Goal: Communication & Community: Answer question/provide support

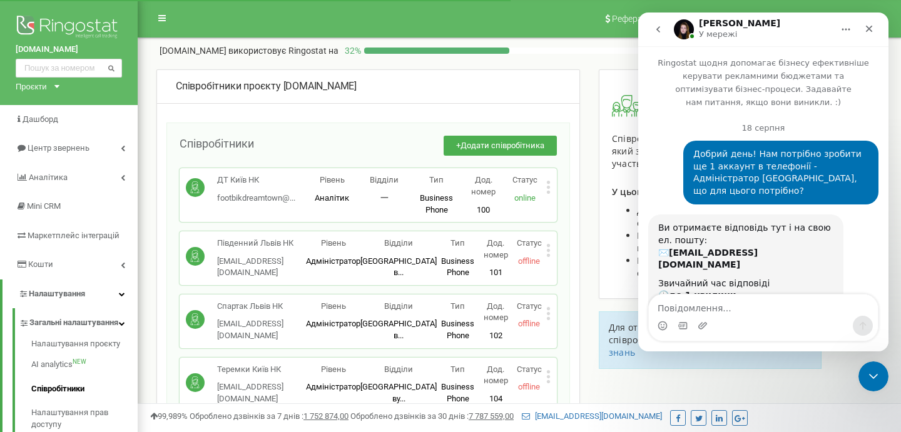
scroll to position [1876, 0]
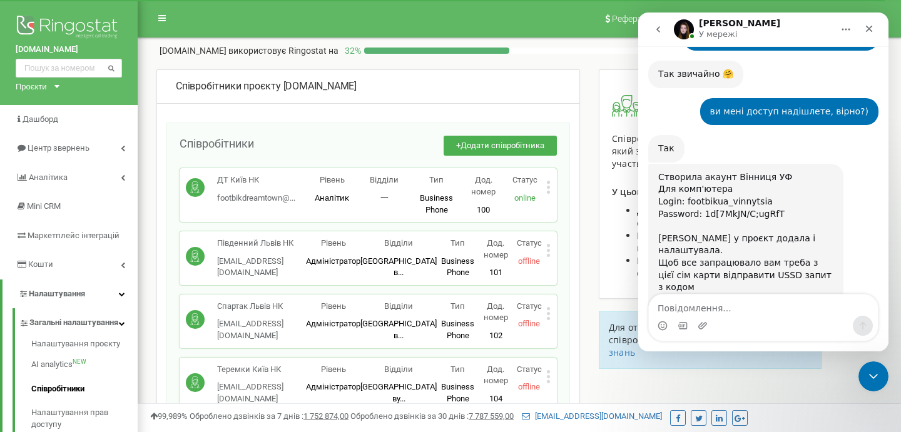
click at [674, 307] on textarea "Повідомлення..." at bounding box center [763, 305] width 229 height 21
type textarea "дякую!!"
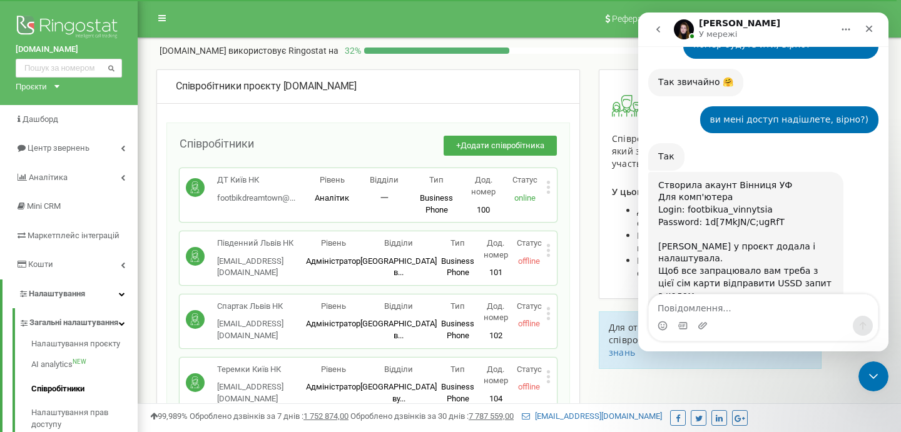
scroll to position [1869, 0]
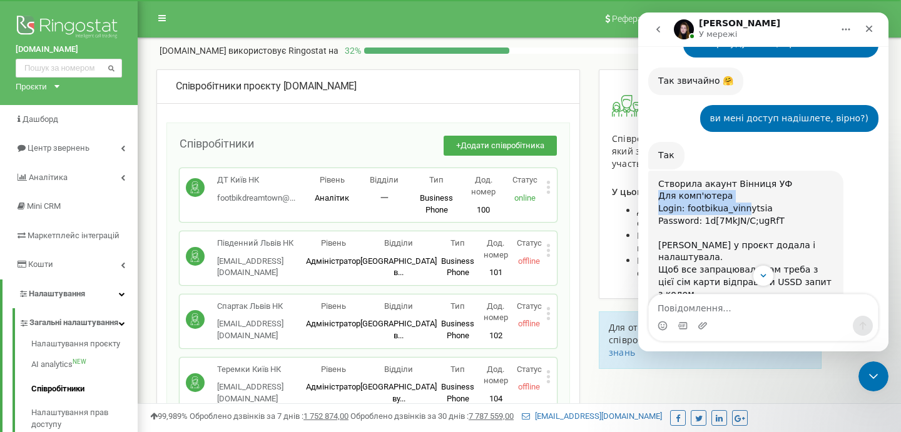
drag, startPoint x: 660, startPoint y: 105, endPoint x: 743, endPoint y: 116, distance: 83.9
click at [743, 178] on div "Створила акаунт Вінниця УФ ﻿Для комп'ютера ﻿Login: footbikua_vinnytsia ﻿Passwor…" at bounding box center [745, 202] width 175 height 49
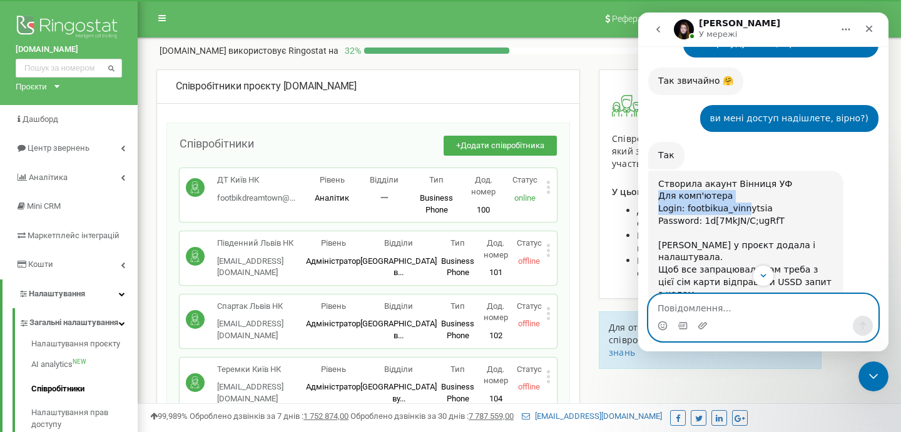
click at [684, 310] on textarea "Повідомлення..." at bounding box center [763, 305] width 229 height 21
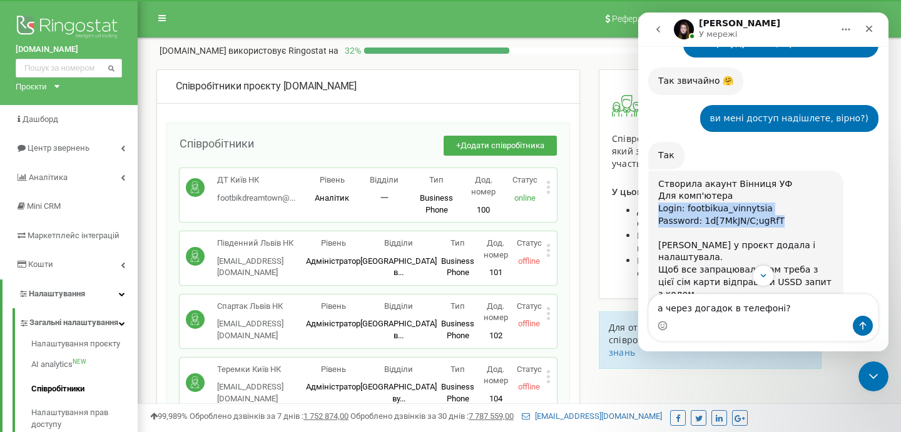
drag, startPoint x: 659, startPoint y: 119, endPoint x: 779, endPoint y: 129, distance: 121.1
click at [779, 178] on div "Створила акаунт Вінниця УФ ﻿Для комп'ютера ﻿Login: footbikua_vinnytsia ﻿Passwor…" at bounding box center [745, 202] width 175 height 49
copy div "Login: footbikua_vinnytsia ﻿Password: 1d[7MkJN/C;ugRfT"
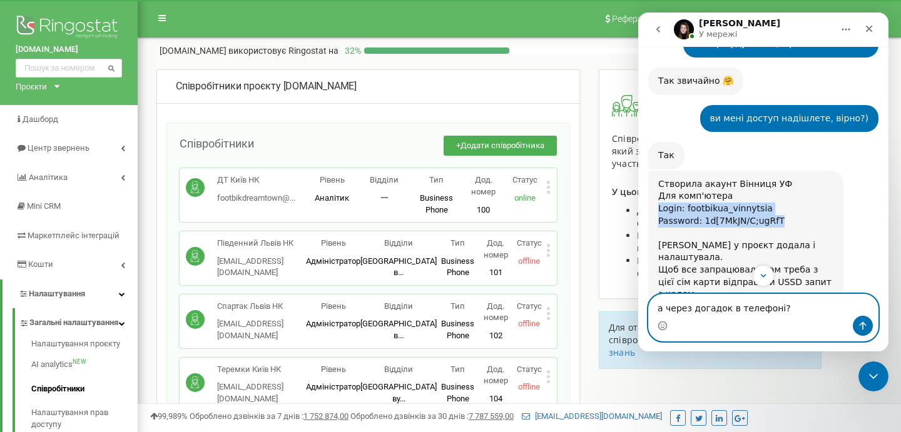
click at [796, 310] on textarea "а через догадок в телефоні?" at bounding box center [763, 305] width 229 height 21
paste textarea "Login: footbikua_vinnytsia ﻿Password: 1d[7MkJN/C;ugRfT"
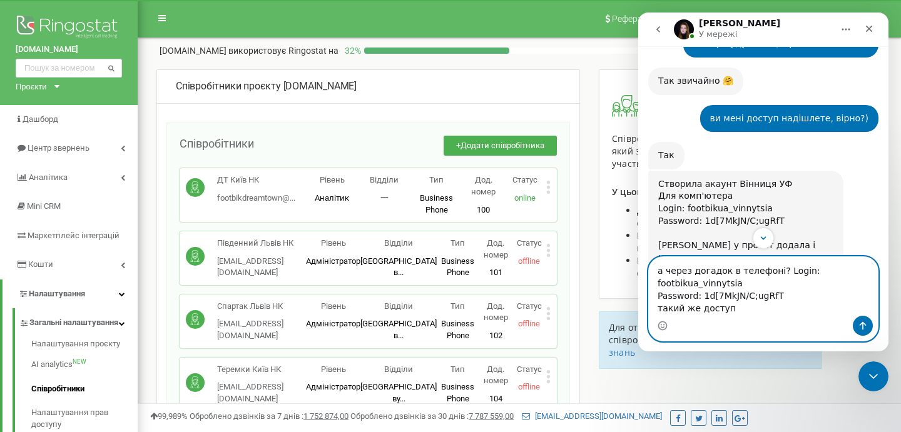
type textarea "а через догадок в телефоні? Login: footbikua_vinnytsia ﻿Password: 1d[7MkJN/C;ug…"
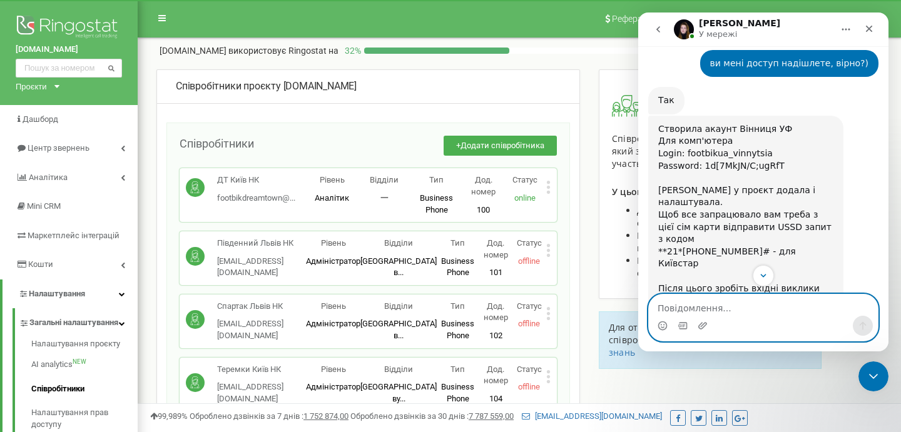
scroll to position [1897, 0]
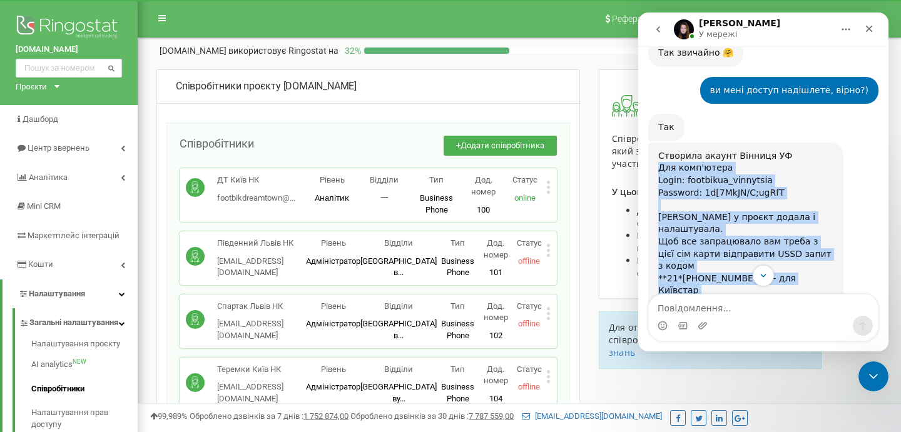
drag, startPoint x: 659, startPoint y: 80, endPoint x: 702, endPoint y: 233, distance: 158.6
click at [702, 233] on div "Створила акаунт Вінниця УФ ﻿Для комп'ютера ﻿Login: footbikua_vinnytsia ﻿Passwor…" at bounding box center [745, 254] width 175 height 208
copy div "Для комп'ютера ﻿Login: footbikua_vinnytsia ﻿Password: 1d[7MkJN/C;ugRfT Номери у…"
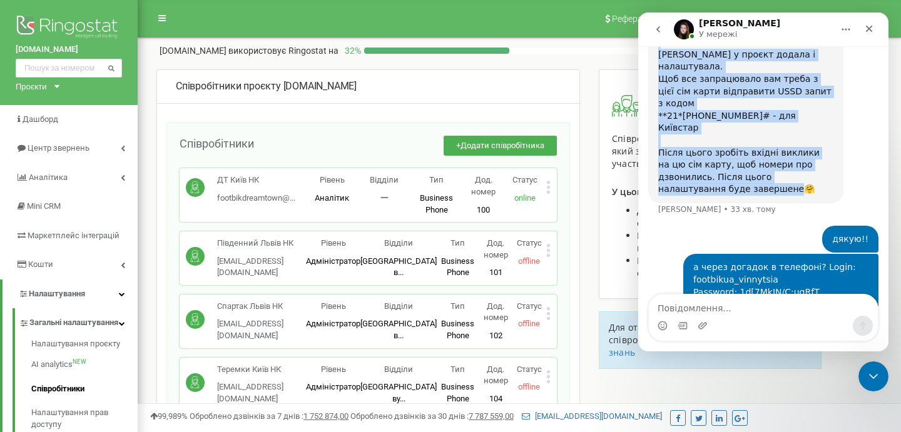
scroll to position [2058, 0]
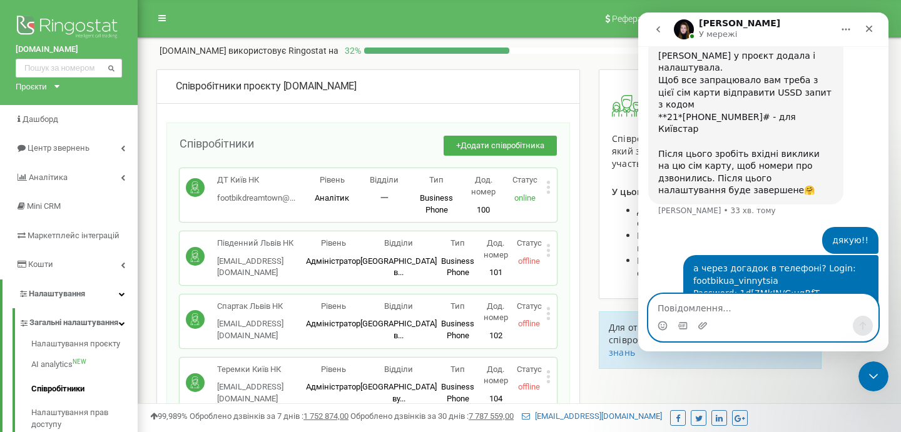
click at [692, 311] on textarea "Повідомлення..." at bounding box center [763, 305] width 229 height 21
type textarea "так, будь ласка)"
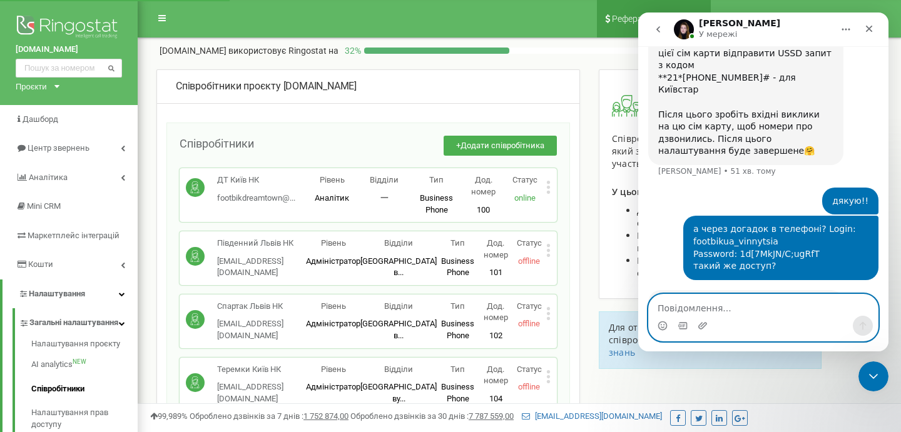
scroll to position [2175, 0]
